Goal: Task Accomplishment & Management: Manage account settings

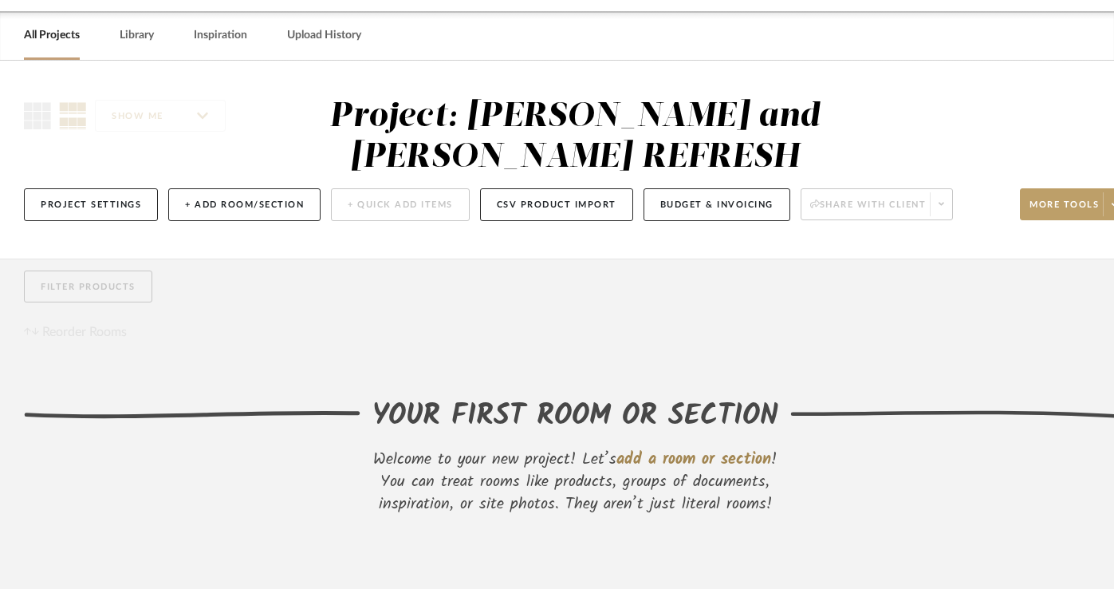
scroll to position [152, 0]
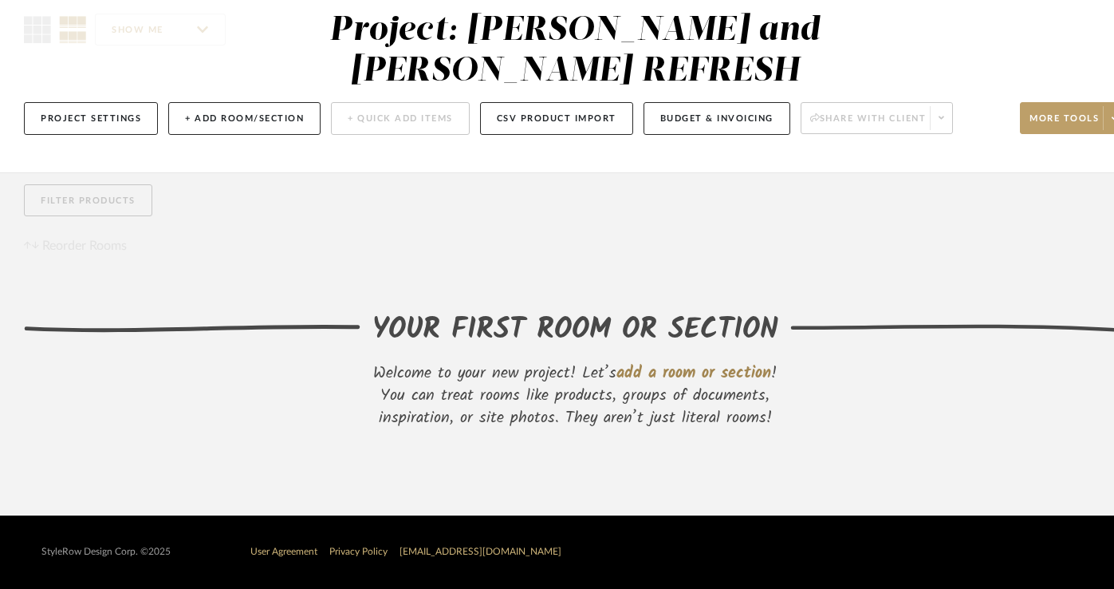
click at [653, 361] on span "add a room or section" at bounding box center [694, 374] width 155 height 26
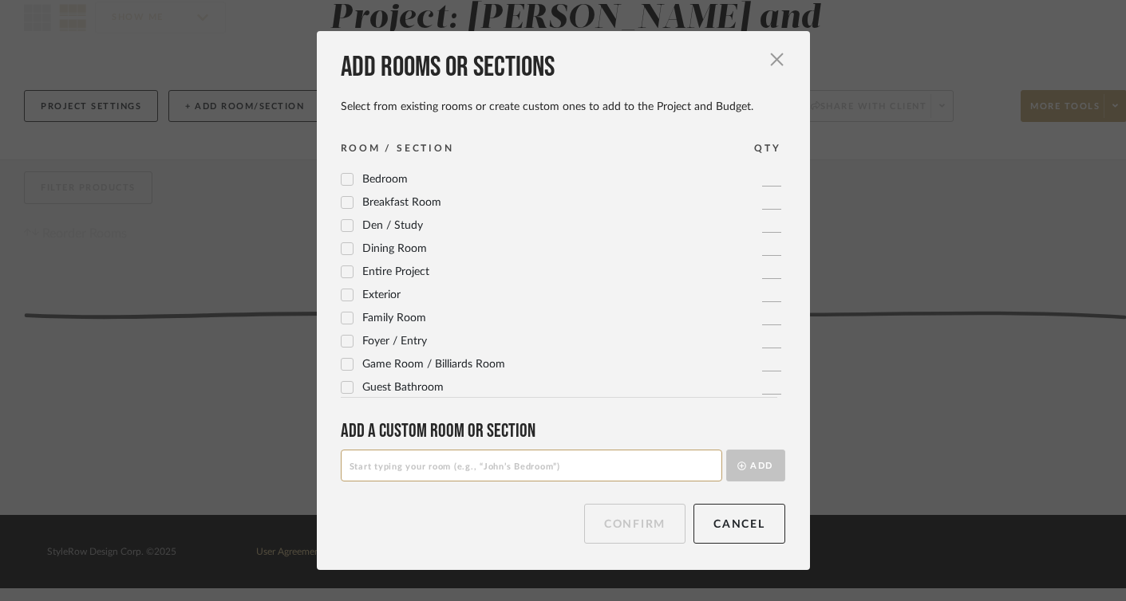
scroll to position [0, 0]
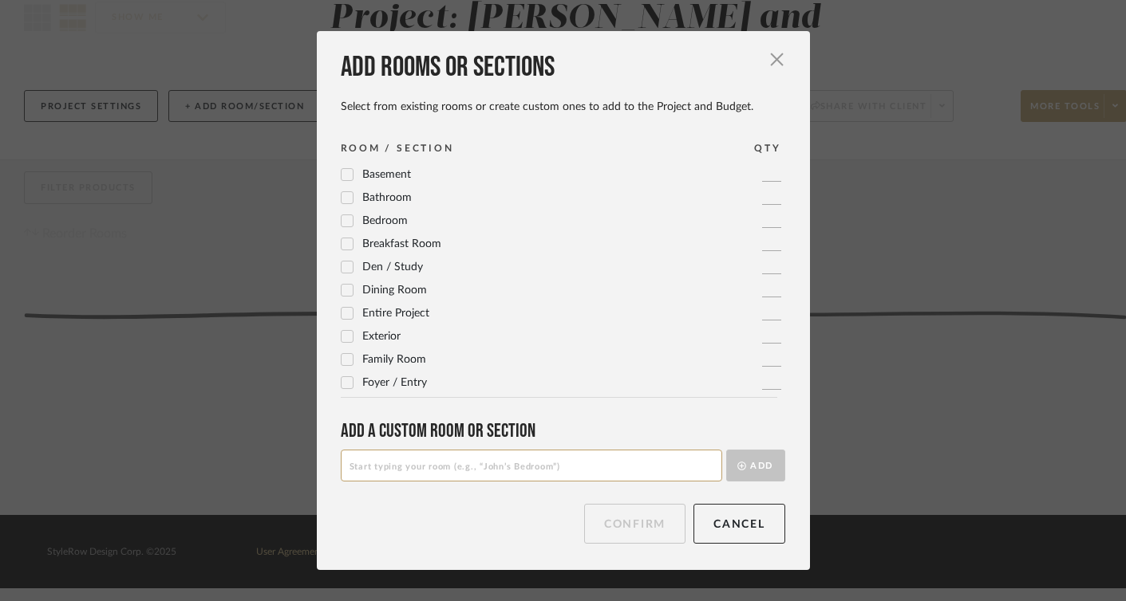
click at [341, 220] on icon at bounding box center [346, 220] width 11 height 11
click at [480, 465] on input at bounding box center [531, 466] width 381 height 32
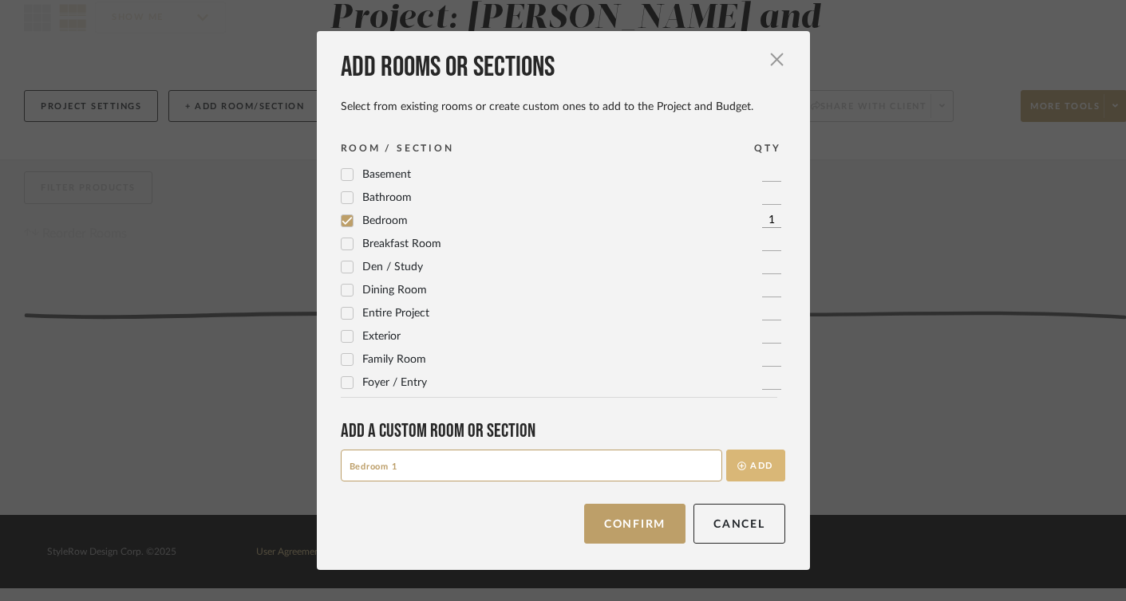
type input "Bedroom 1"
click at [752, 467] on button "Add" at bounding box center [755, 466] width 59 height 32
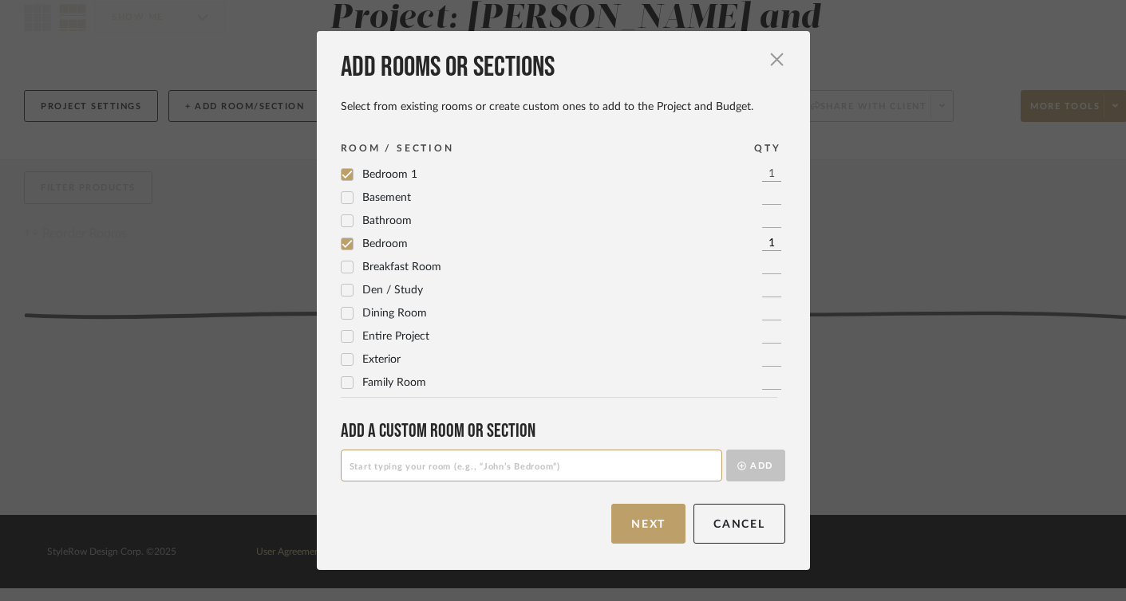
click at [348, 242] on label "Bedroom" at bounding box center [374, 245] width 67 height 14
click at [369, 470] on input at bounding box center [531, 466] width 381 height 32
type input "Bedroom 2"
click at [749, 463] on button "Add" at bounding box center [755, 466] width 59 height 32
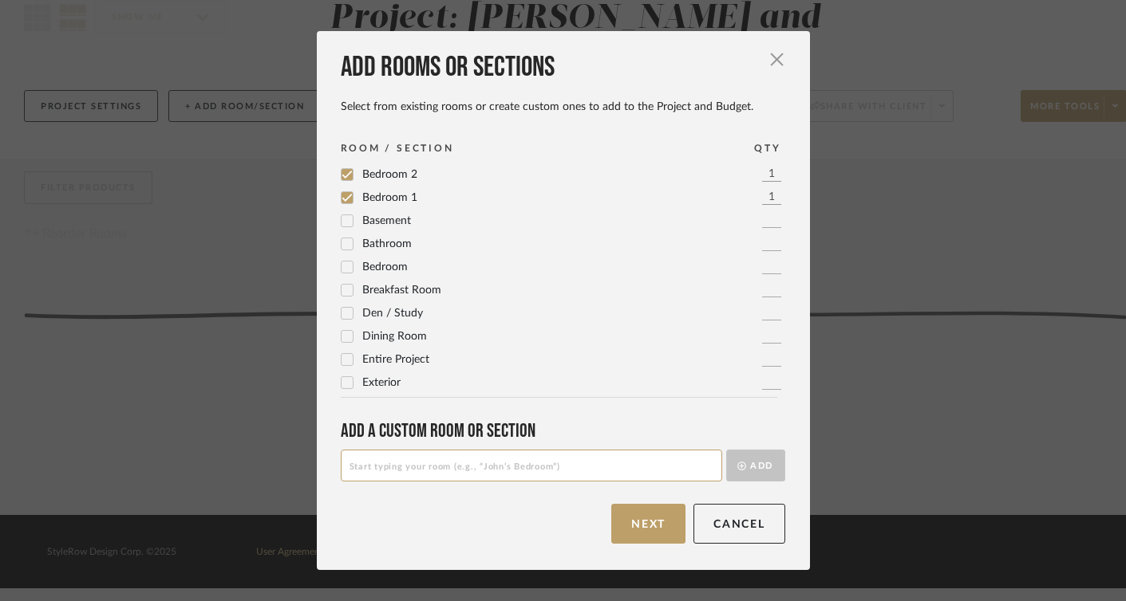
click at [536, 469] on input at bounding box center [531, 466] width 381 height 32
click at [341, 338] on icon at bounding box center [346, 337] width 10 height 8
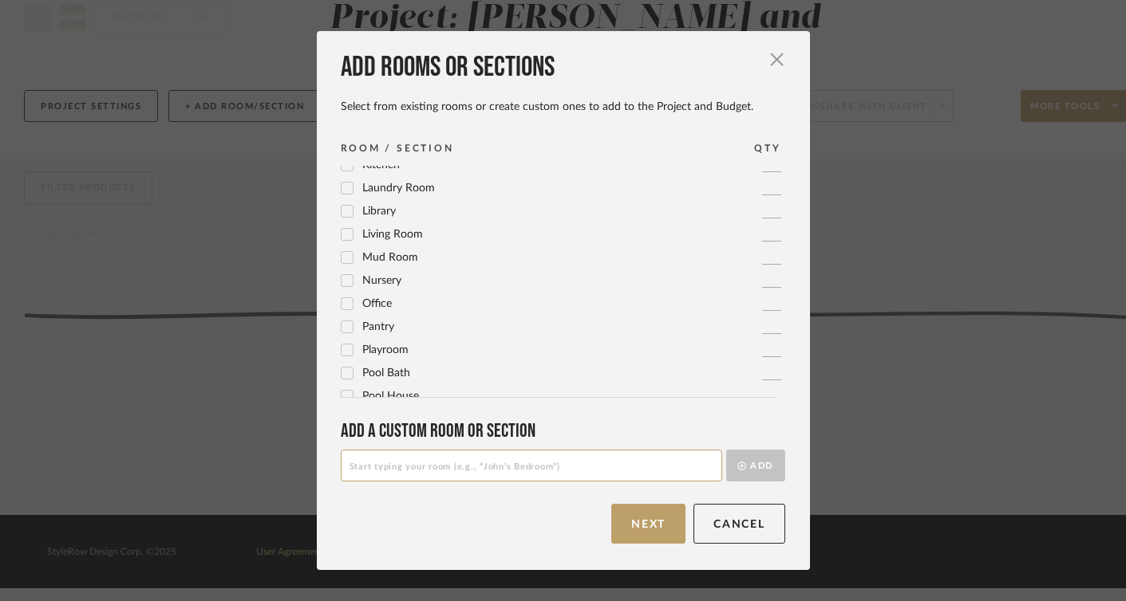
click at [343, 231] on icon at bounding box center [346, 234] width 11 height 11
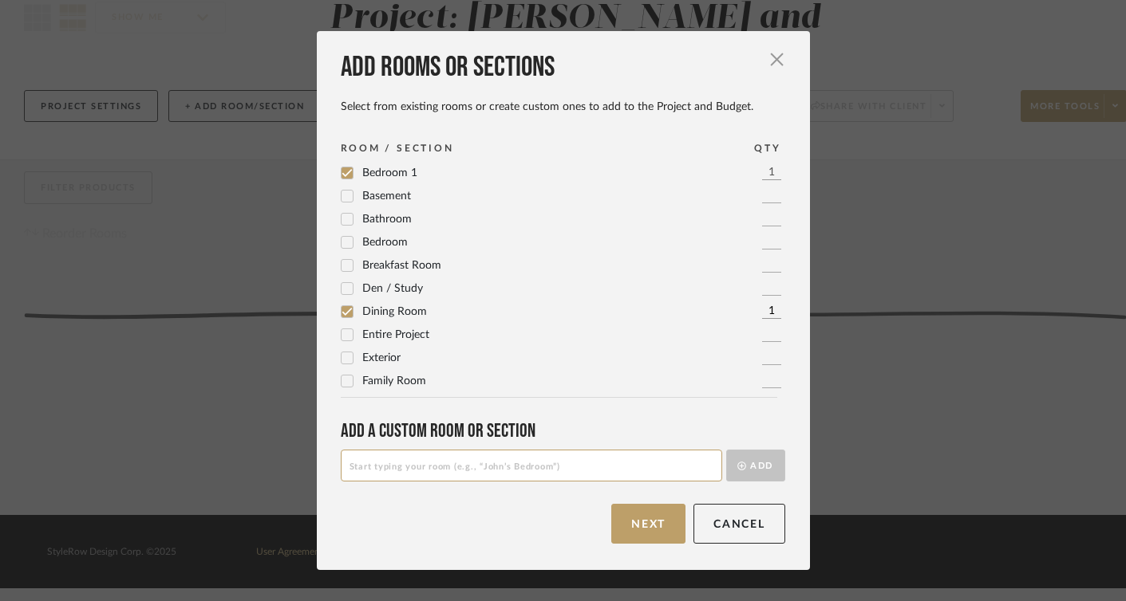
click at [341, 220] on icon at bounding box center [346, 220] width 10 height 8
click at [399, 466] on input at bounding box center [531, 466] width 381 height 32
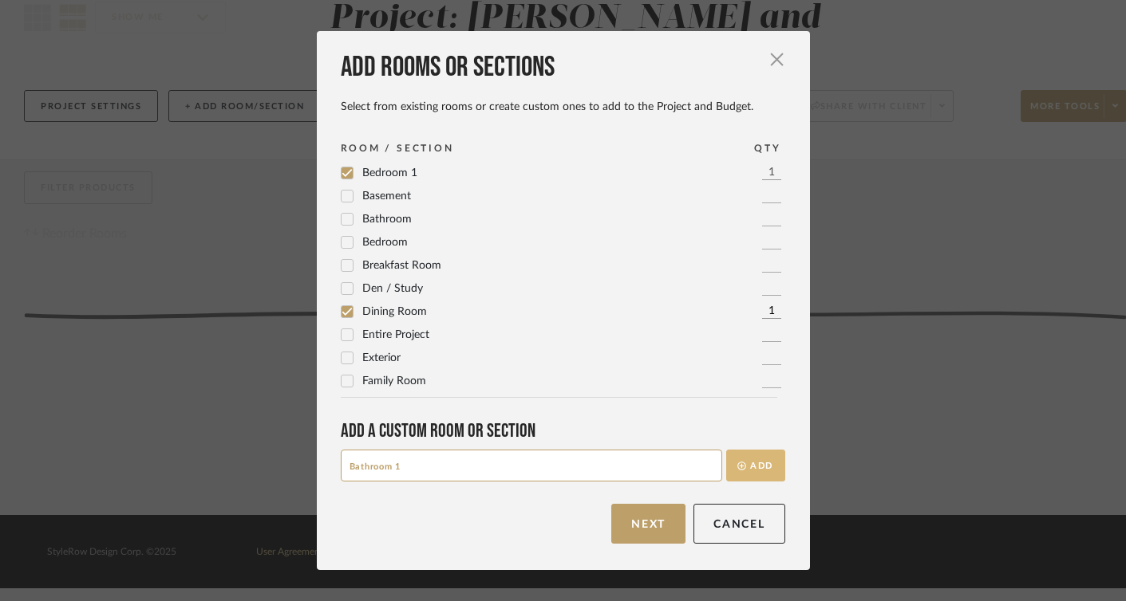
type input "Bathroom 1"
click at [741, 469] on button "Add" at bounding box center [755, 466] width 59 height 32
click at [574, 469] on input at bounding box center [531, 466] width 381 height 32
type input "Bathroom 2"
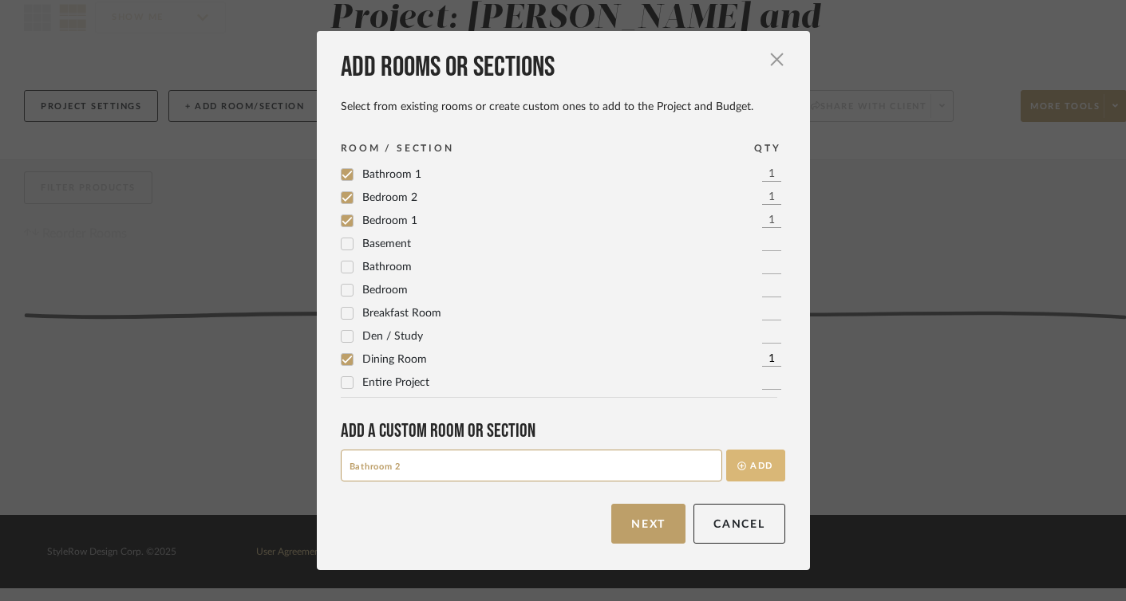
click at [752, 470] on button "Add" at bounding box center [755, 466] width 59 height 32
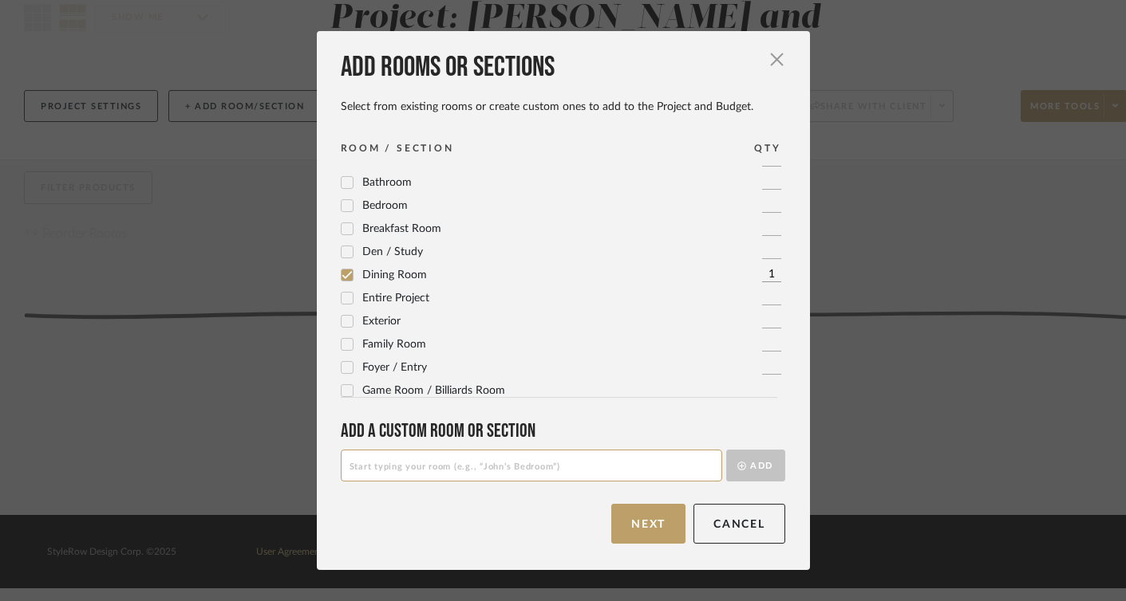
scroll to position [119, 0]
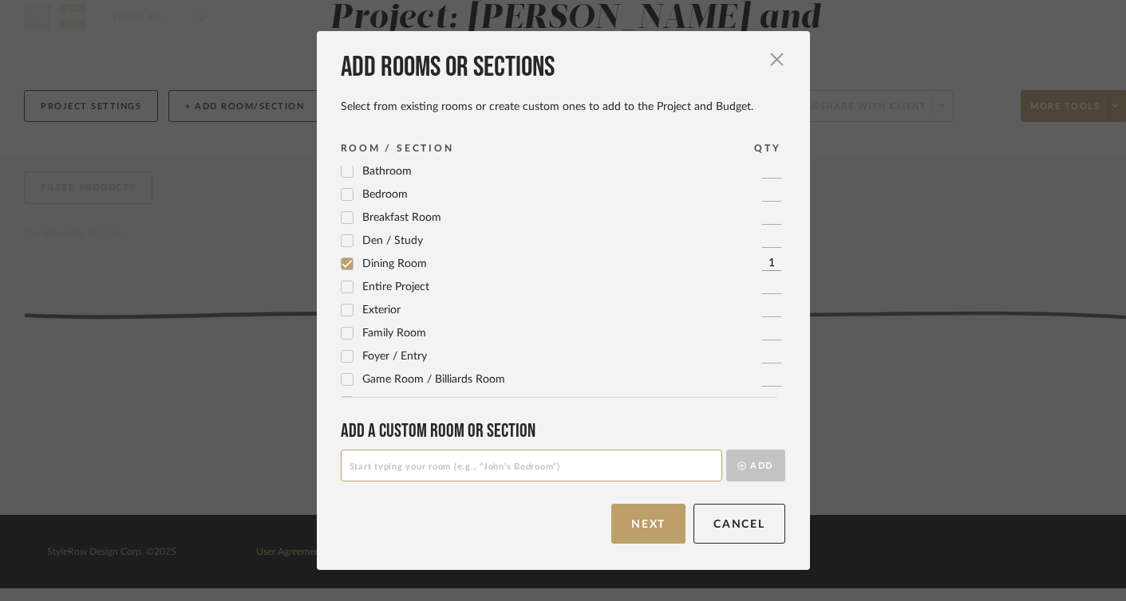
click at [341, 314] on icon at bounding box center [346, 311] width 10 height 8
click at [654, 534] on button "Next" at bounding box center [648, 524] width 74 height 40
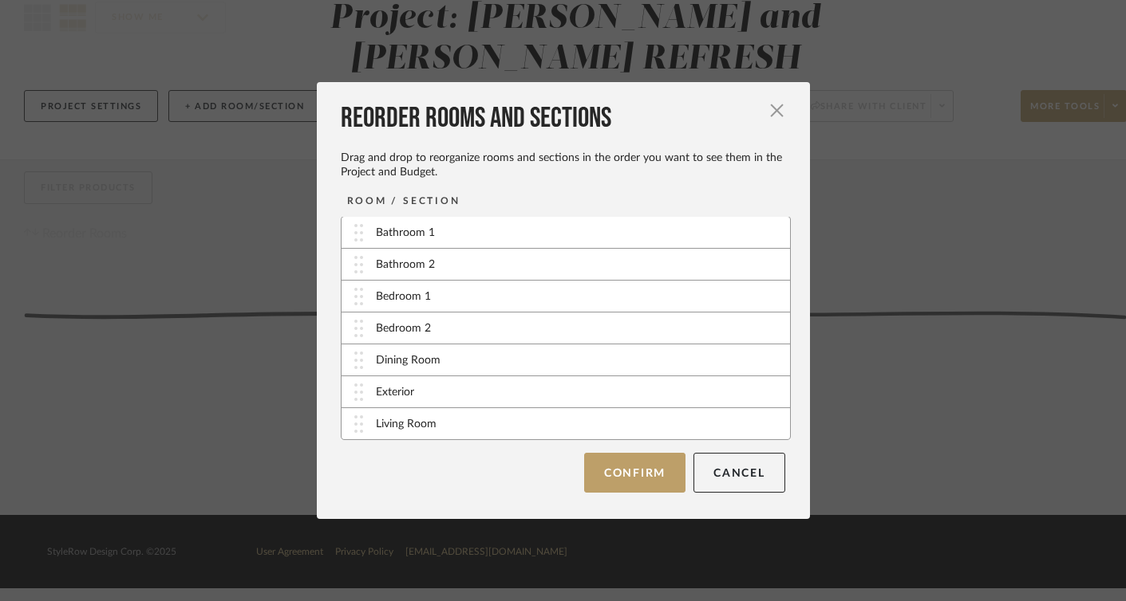
scroll to position [0, 0]
click at [748, 477] on button "Cancel" at bounding box center [739, 473] width 92 height 40
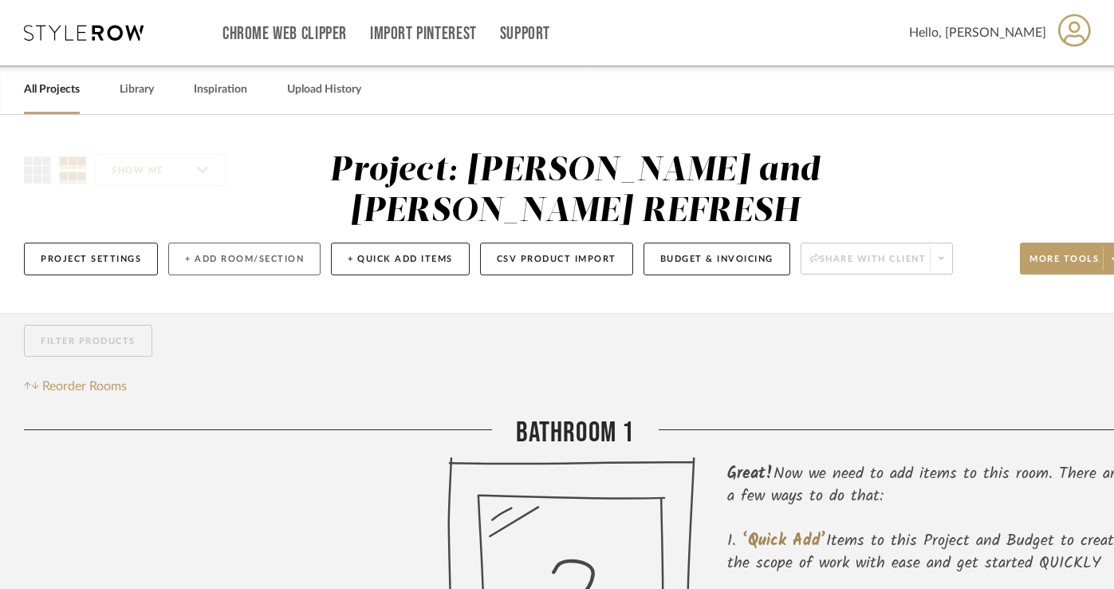
click at [215, 251] on button "+ Add Room/Section" at bounding box center [244, 259] width 152 height 33
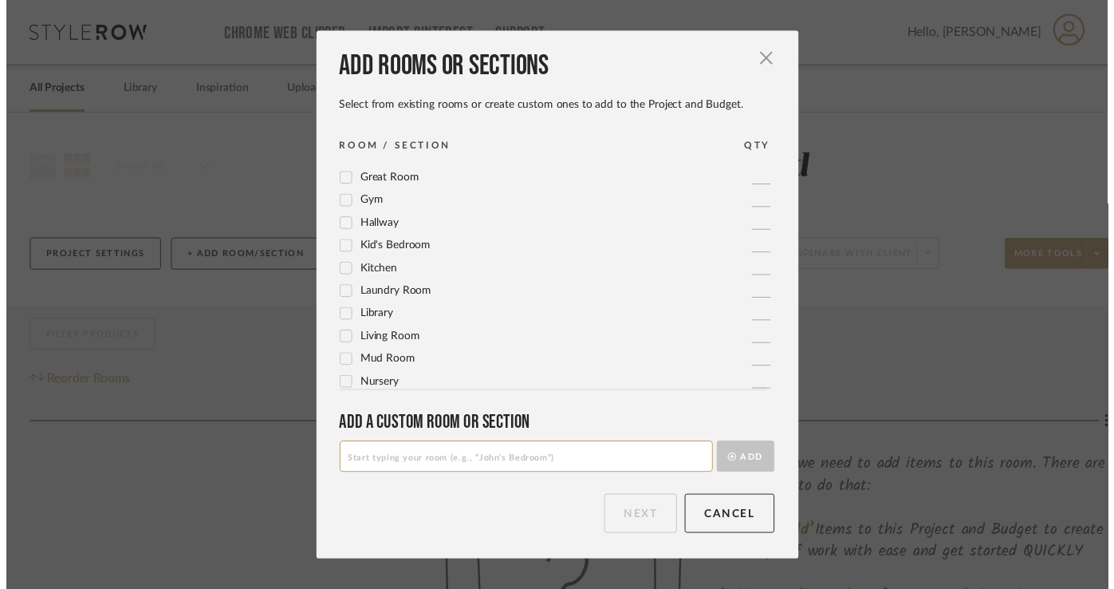
scroll to position [318, 0]
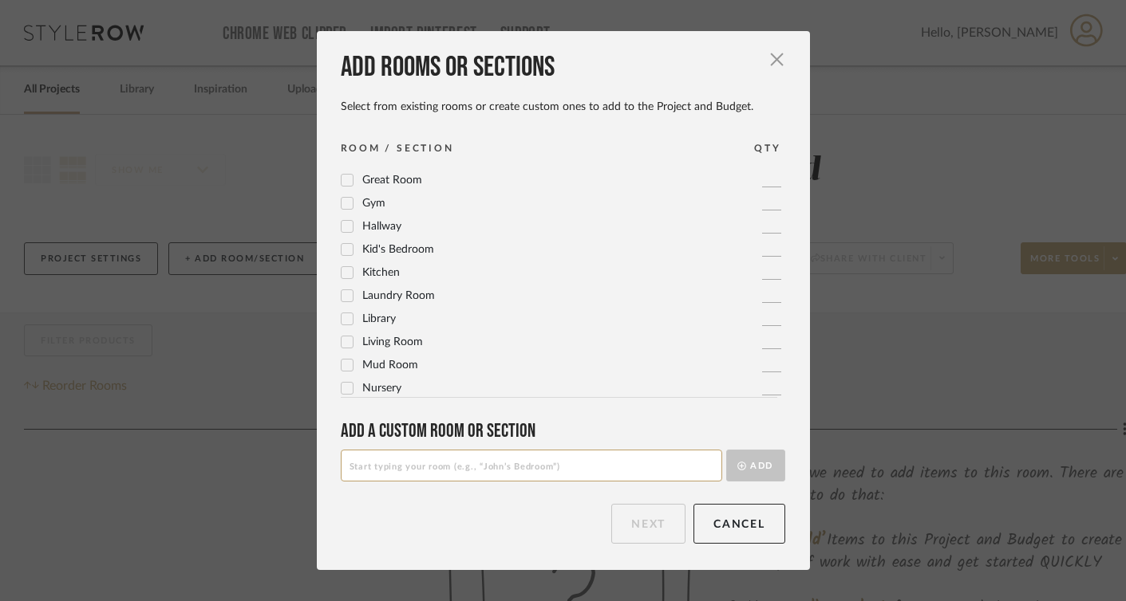
click at [343, 344] on icon at bounding box center [346, 342] width 11 height 11
click at [638, 527] on button "Next" at bounding box center [648, 524] width 74 height 40
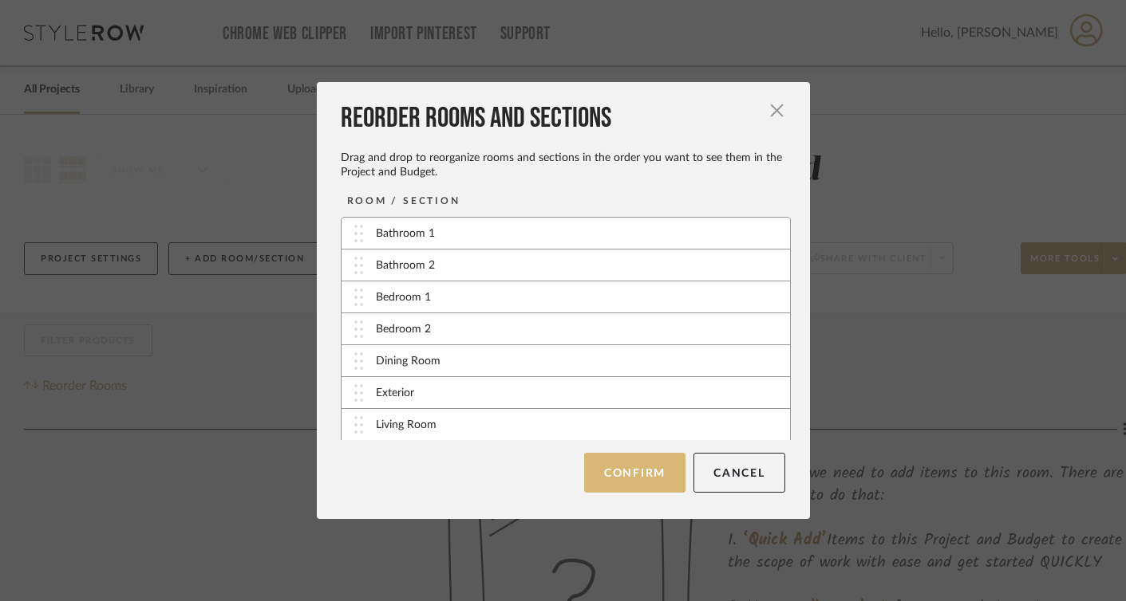
click at [637, 474] on button "Confirm" at bounding box center [634, 473] width 101 height 40
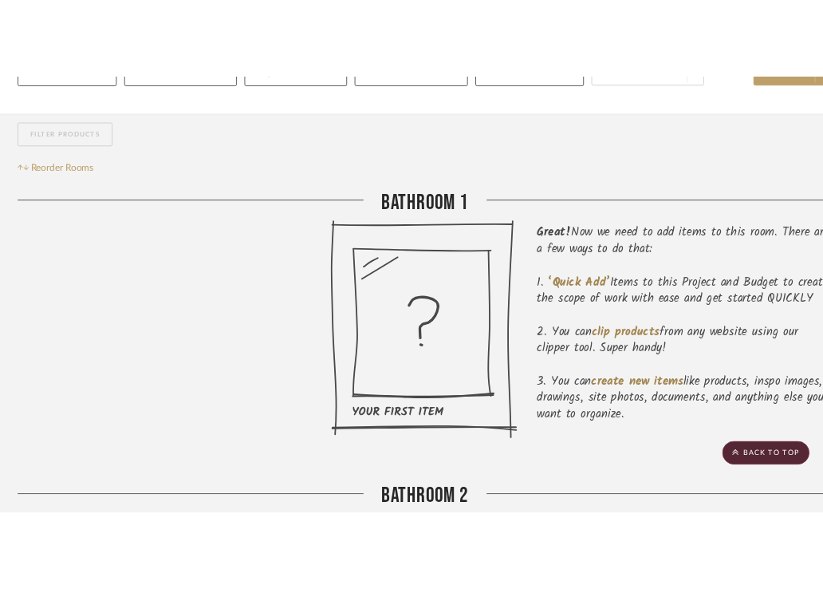
scroll to position [0, 0]
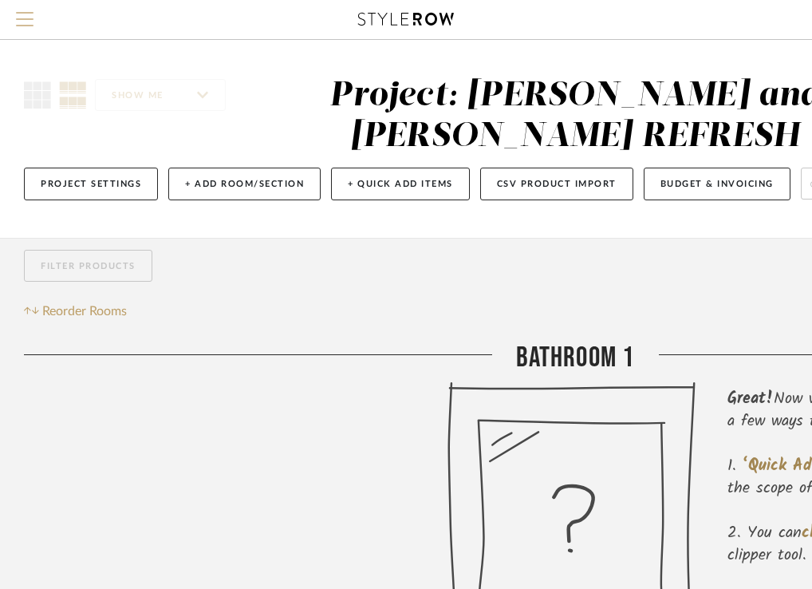
click at [18, 21] on span "Menu" at bounding box center [25, 24] width 18 height 24
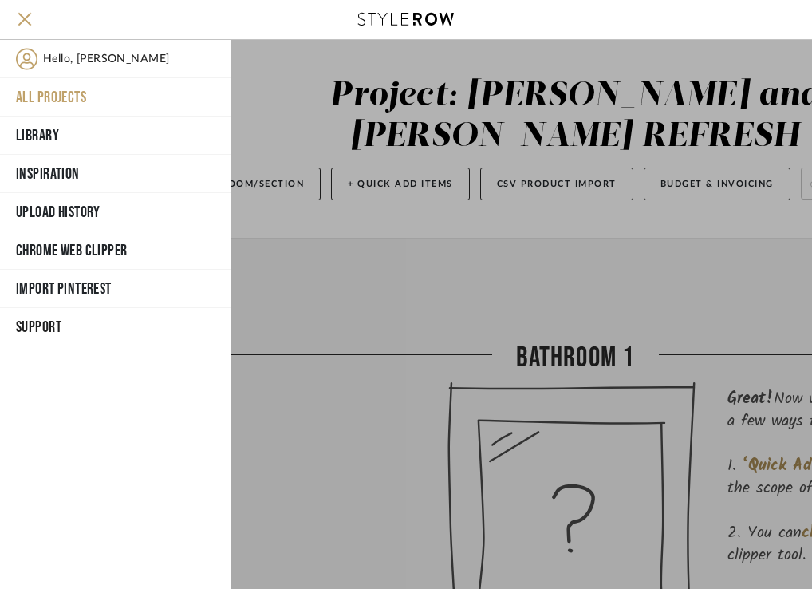
click at [97, 55] on span "Hello, [PERSON_NAME]" at bounding box center [106, 59] width 126 height 22
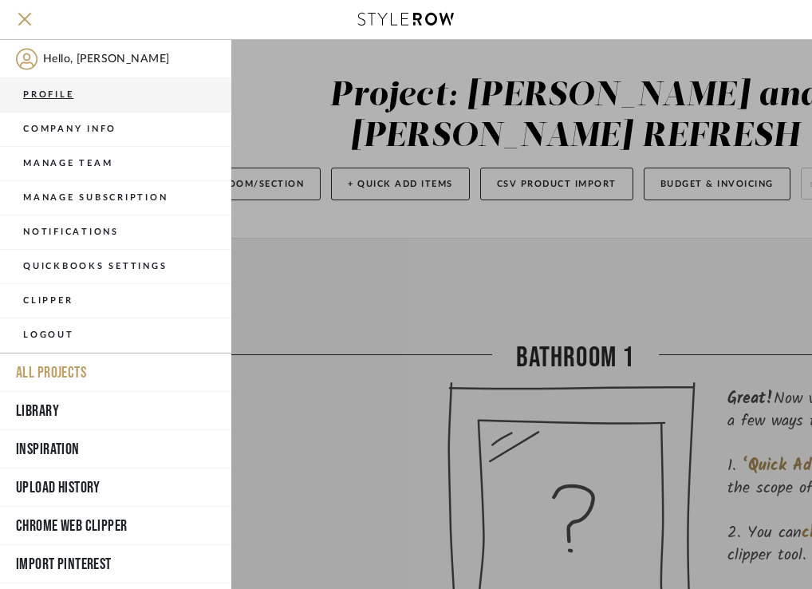
click at [66, 95] on button "Profile" at bounding box center [115, 95] width 231 height 34
